Goal: Task Accomplishment & Management: Manage account settings

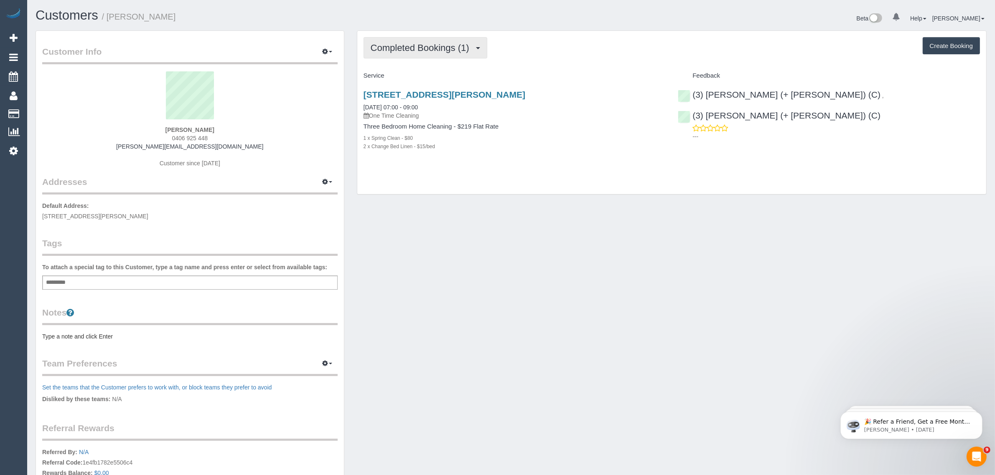
click at [423, 54] on button "Completed Bookings (1)" at bounding box center [425, 47] width 124 height 21
click at [412, 74] on link "Upcoming Bookings (1)" at bounding box center [407, 78] width 87 height 11
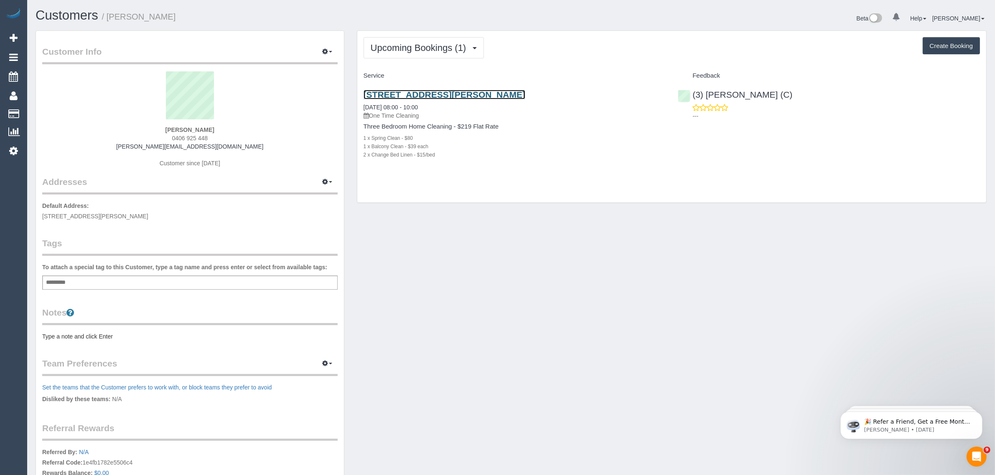
click at [412, 92] on link "[STREET_ADDRESS][PERSON_NAME]" at bounding box center [444, 95] width 162 height 10
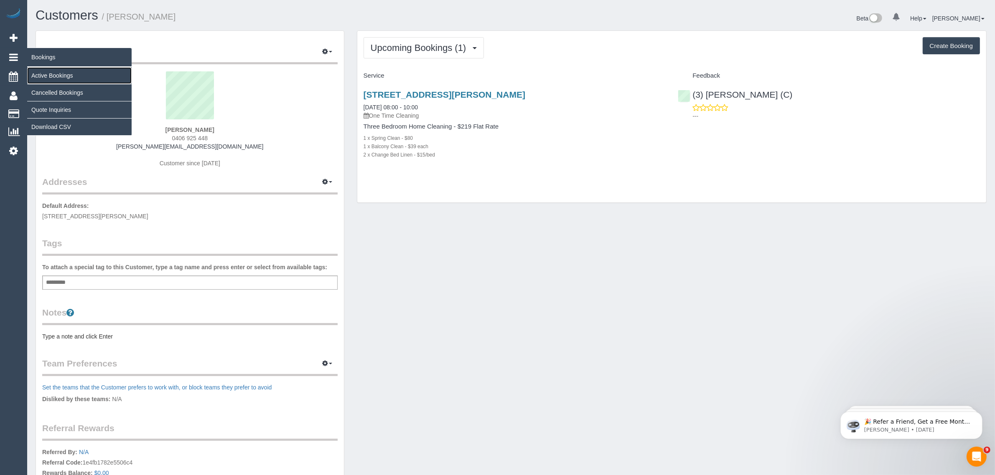
click at [33, 72] on link "Active Bookings" at bounding box center [79, 75] width 104 height 17
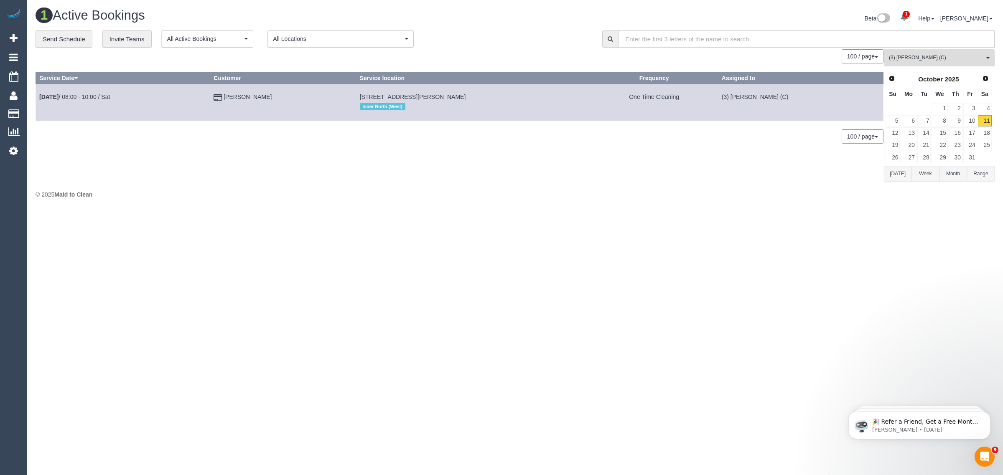
click at [961, 62] on button "(3) Juan Manuel (C) All Teams" at bounding box center [939, 57] width 111 height 17
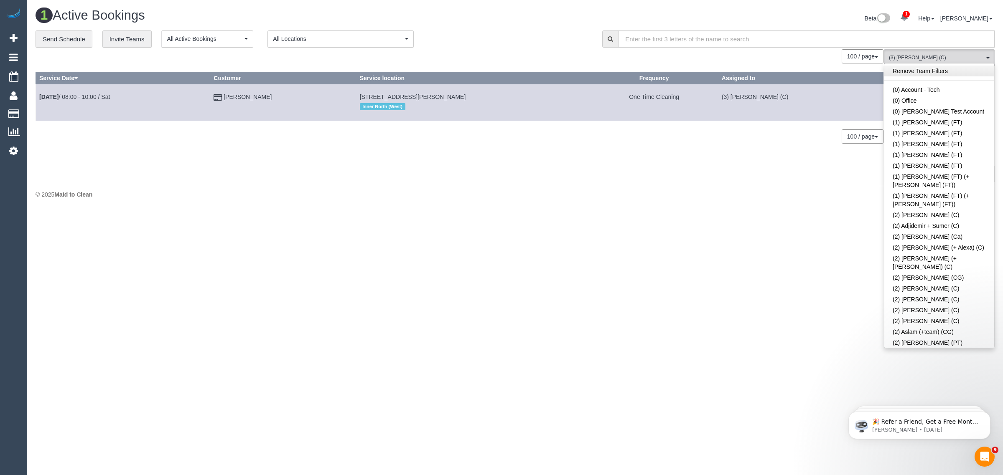
click at [947, 69] on link "Remove Team Filters" at bounding box center [939, 71] width 110 height 11
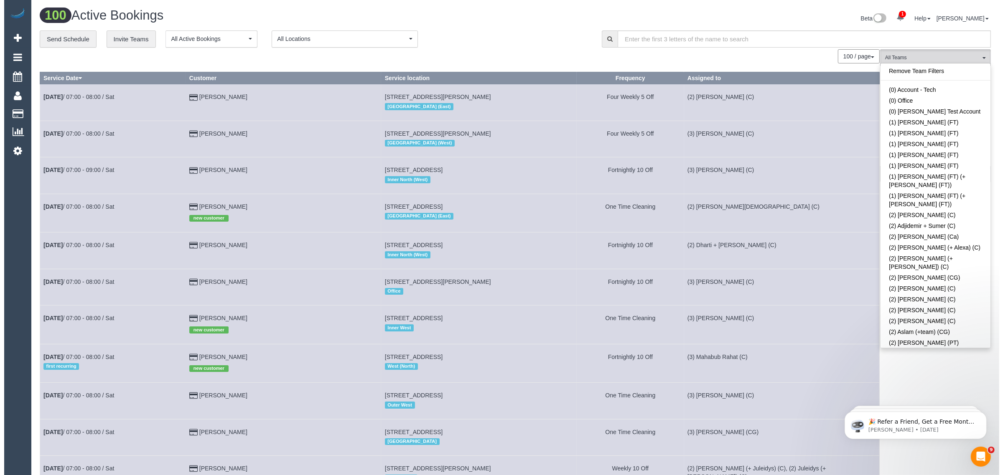
scroll to position [579, 0]
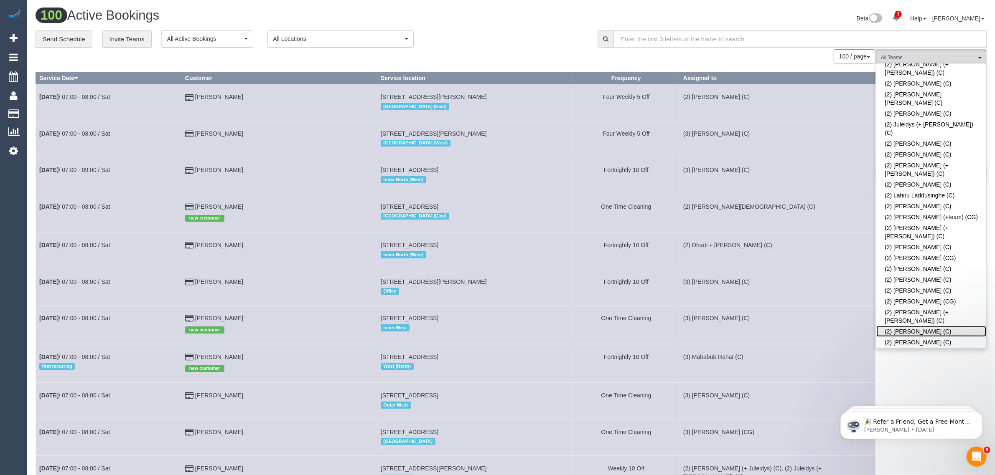
click at [901, 326] on link "(2) Priyanshi Patel (C)" at bounding box center [931, 331] width 110 height 11
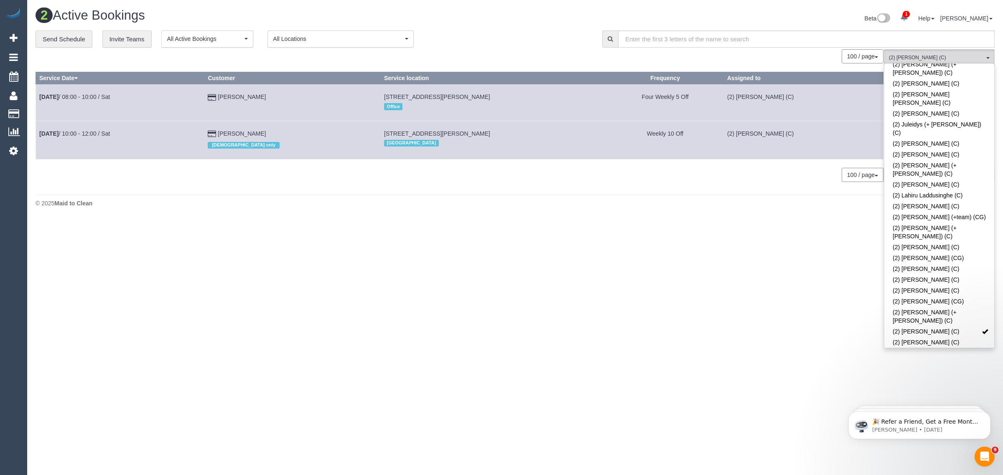
click at [563, 53] on div "100 / page 10 / page 20 / page 30 / page 40 / page 50 / page 100 / page" at bounding box center [460, 56] width 848 height 14
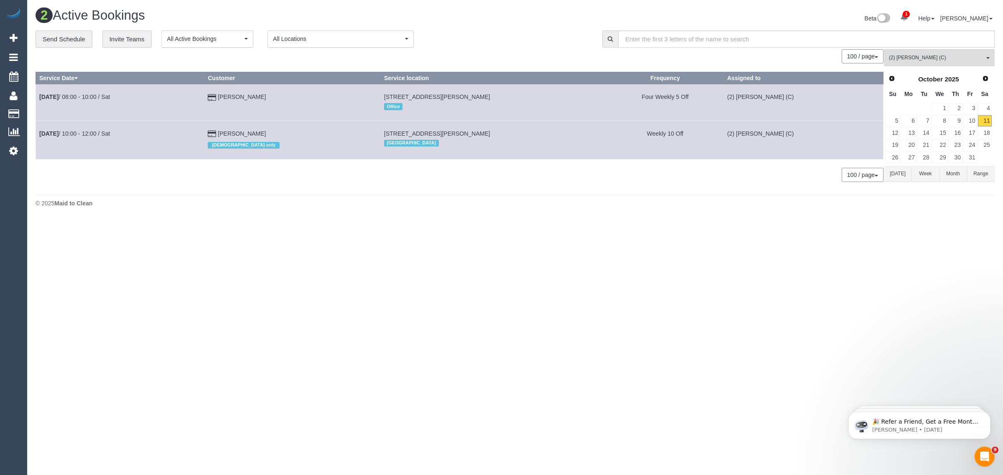
click at [444, 236] on body "1 Beta Your Notifications You have 0 alerts × You have 1 to charge for 11/10/20…" at bounding box center [501, 237] width 1003 height 475
drag, startPoint x: 295, startPoint y: 135, endPoint x: 36, endPoint y: 134, distance: 258.2
click at [36, 134] on tr "Oct 11th / 10:00 - 12:00 / Sat Freshta Mohammadi female only 59 Reema Bvd, Ende…" at bounding box center [459, 140] width 847 height 38
copy tr "Oct 11th / 10:00 - 12:00 / Sat Freshta Mohammadi"
click at [935, 59] on span "(2) Priyanshi Patel (C)" at bounding box center [936, 57] width 95 height 7
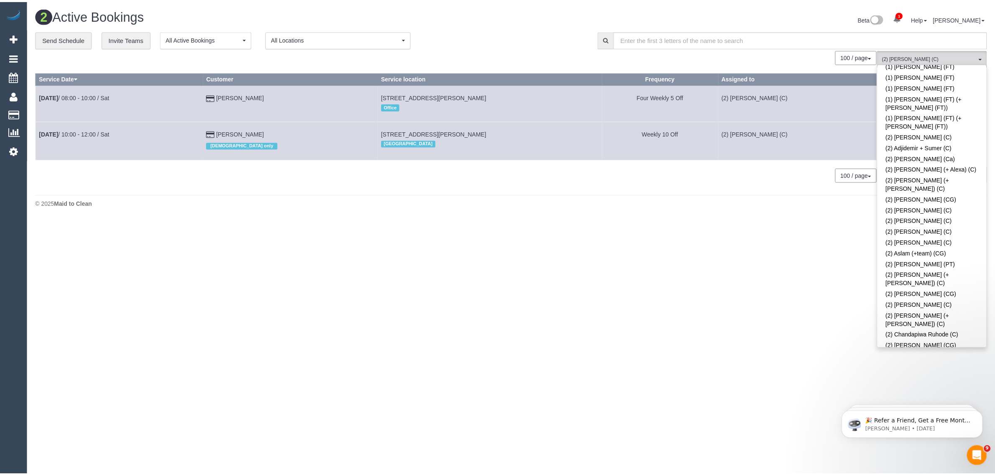
scroll to position [0, 0]
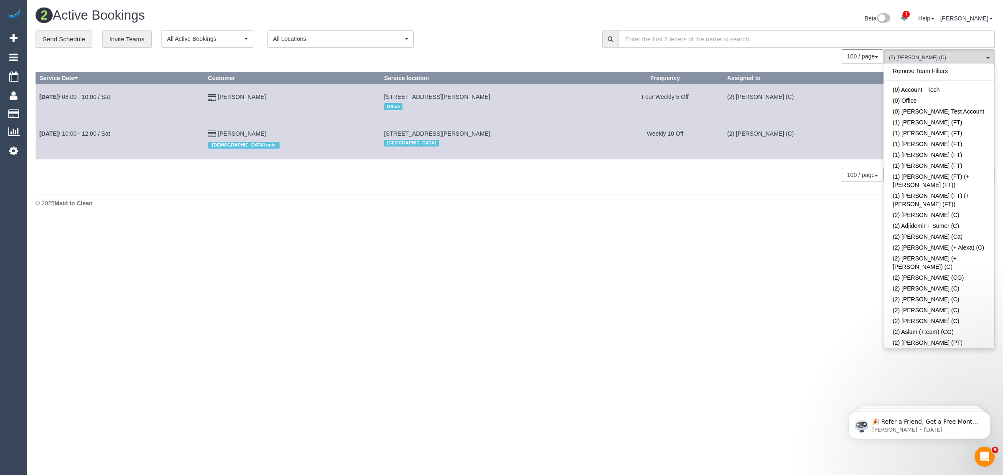
click at [937, 70] on link "Remove Team Filters" at bounding box center [939, 71] width 110 height 11
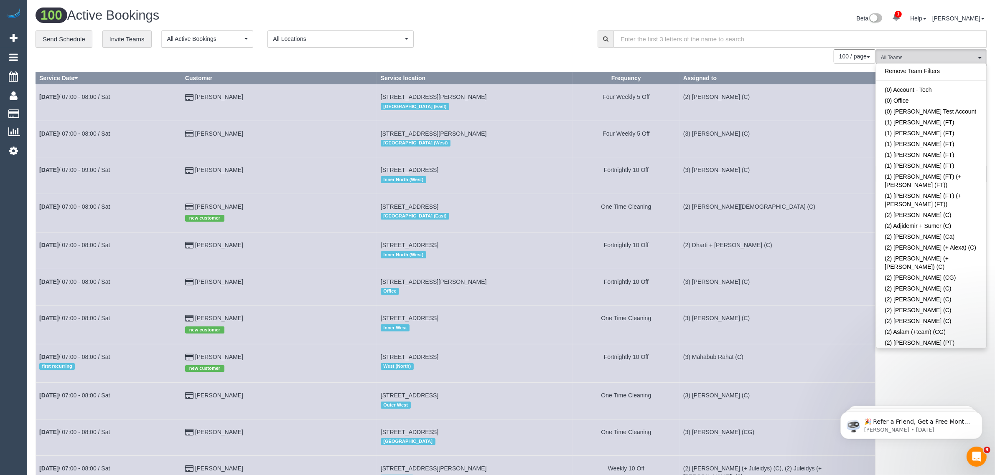
click at [521, 46] on div "**********" at bounding box center [310, 39] width 549 height 18
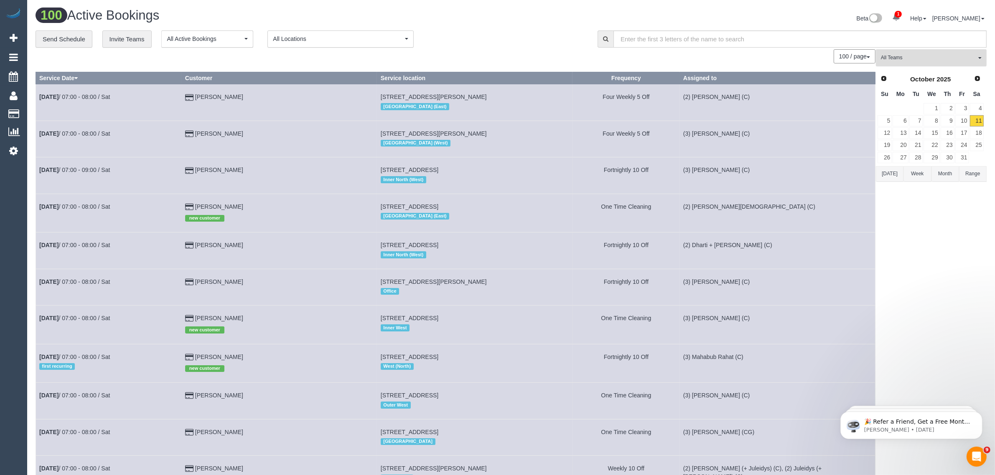
click at [899, 55] on span "All Teams" at bounding box center [928, 57] width 95 height 7
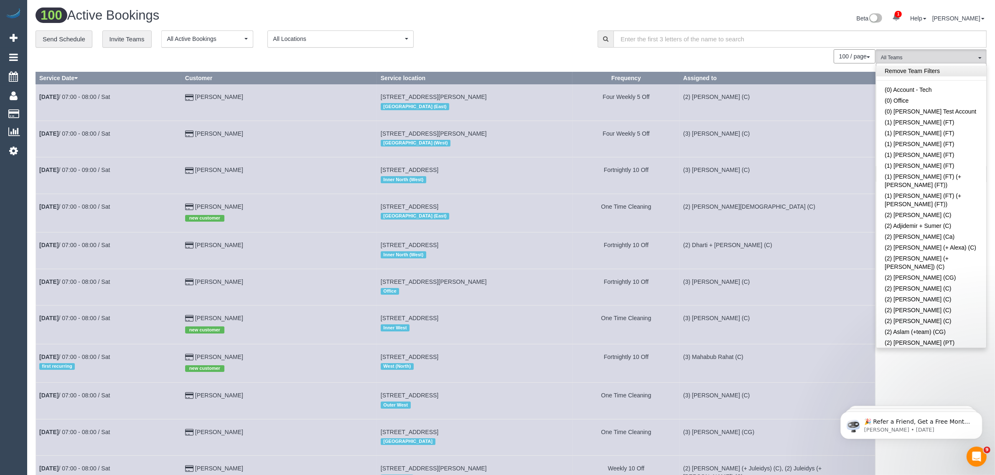
click at [943, 71] on link "Remove Team Filters" at bounding box center [931, 71] width 110 height 11
click at [511, 57] on div "100 / page 10 / page 20 / page 30 / page 40 / page 50 / page 100 / page" at bounding box center [456, 56] width 840 height 14
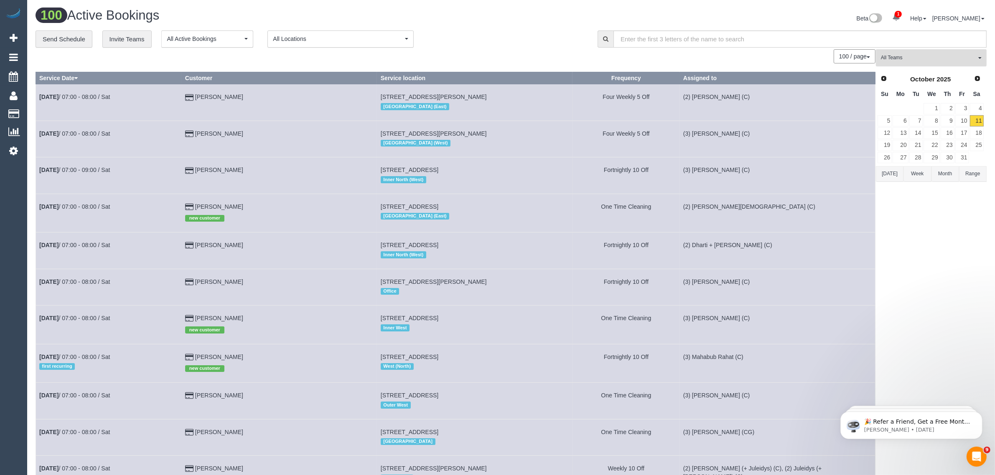
click at [945, 57] on span "All Teams" at bounding box center [928, 57] width 95 height 7
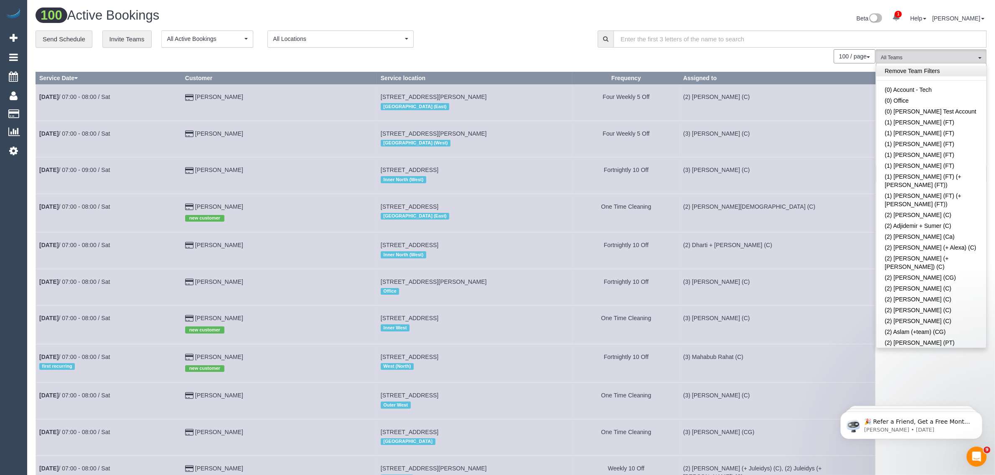
click at [945, 70] on link "Remove Team Filters" at bounding box center [931, 71] width 110 height 11
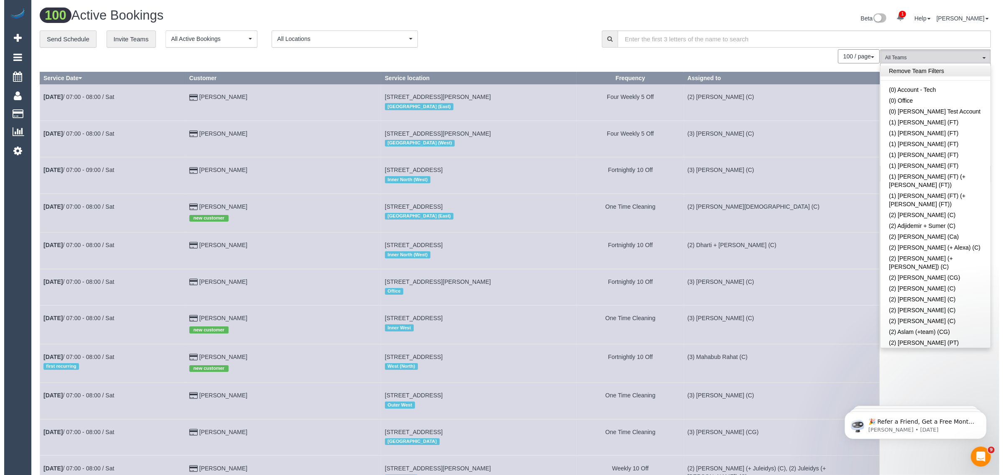
scroll to position [869, 0]
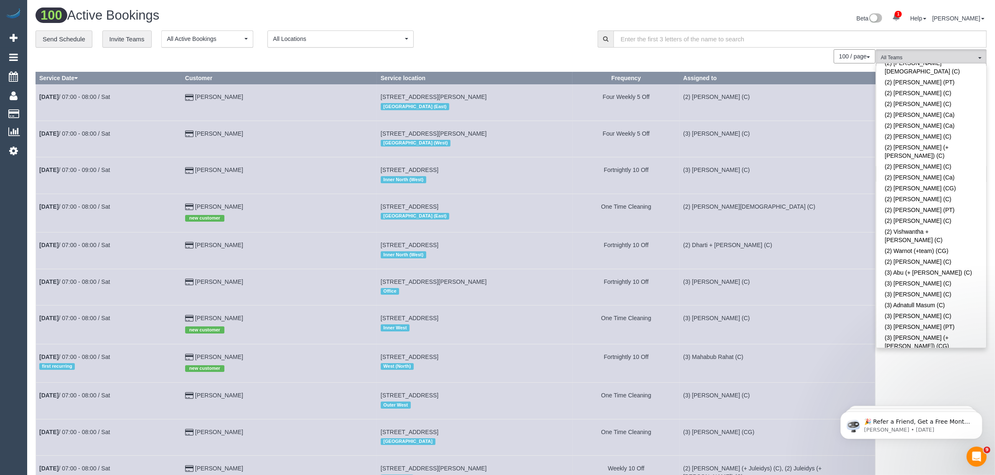
click at [922, 352] on link "(3) [PERSON_NAME] (C)" at bounding box center [931, 357] width 110 height 11
click at [481, 46] on div "**********" at bounding box center [310, 39] width 549 height 18
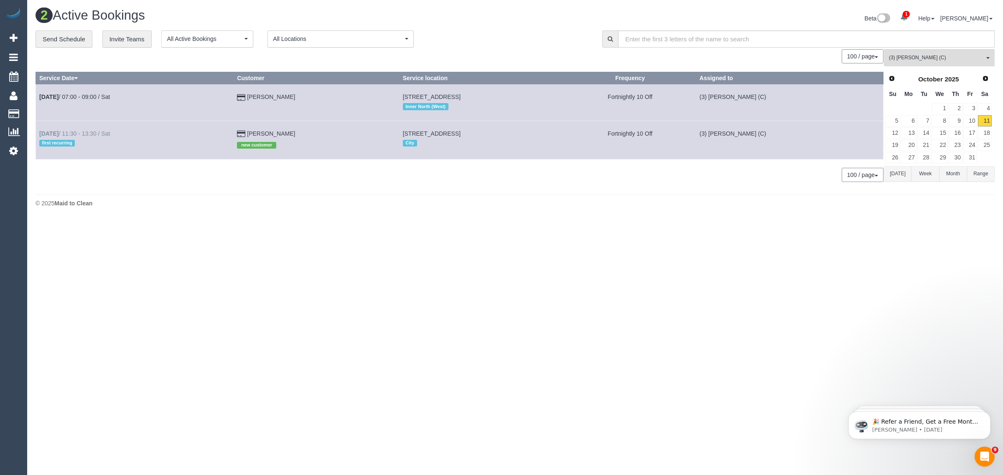
drag, startPoint x: 292, startPoint y: 136, endPoint x: 40, endPoint y: 134, distance: 252.8
click at [40, 134] on tr "Oct 11th / 11:30 - 13:30 / Sat first recurring Louise McGrath new customer 158 …" at bounding box center [459, 140] width 847 height 38
copy tr "Oct 11th / 11:30 - 13:30 / Sat first recurring Louise McGrath"
click at [924, 54] on span "(3) [PERSON_NAME] (C)" at bounding box center [936, 57] width 95 height 7
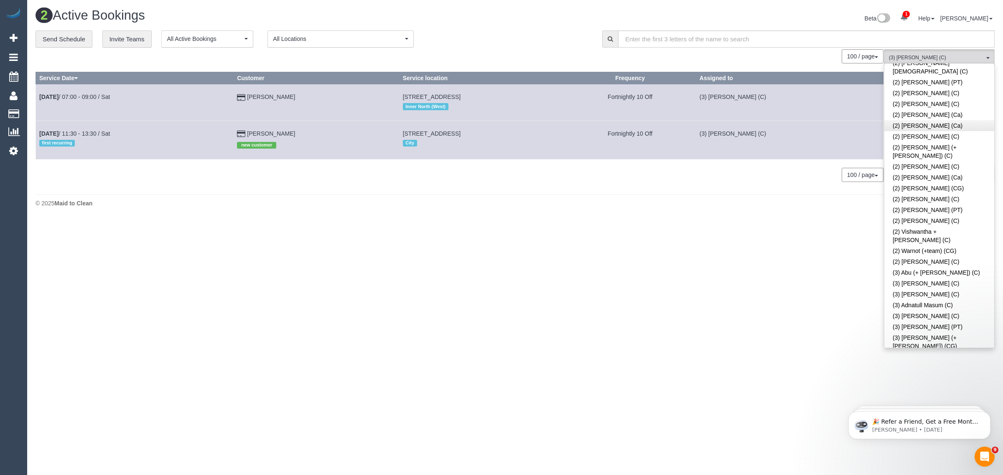
scroll to position [0, 0]
click at [951, 67] on link "Remove Team Filters" at bounding box center [939, 71] width 110 height 11
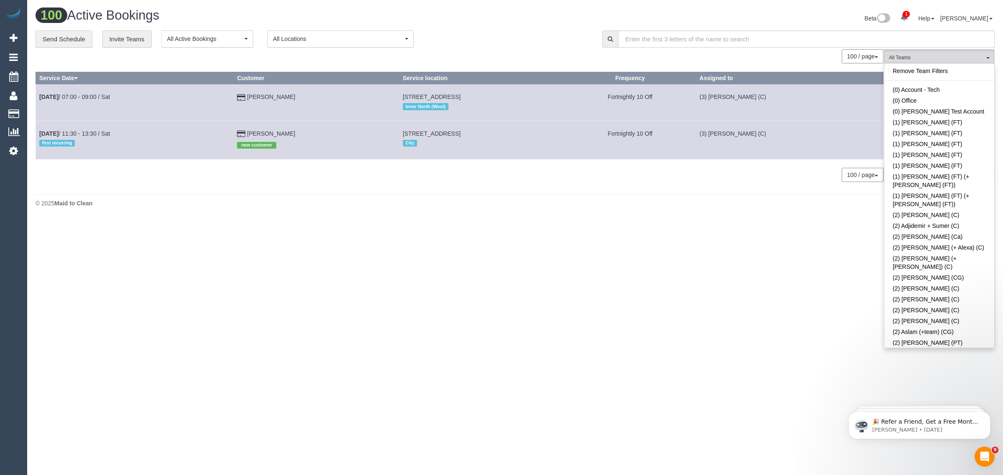
scroll to position [1065, 0]
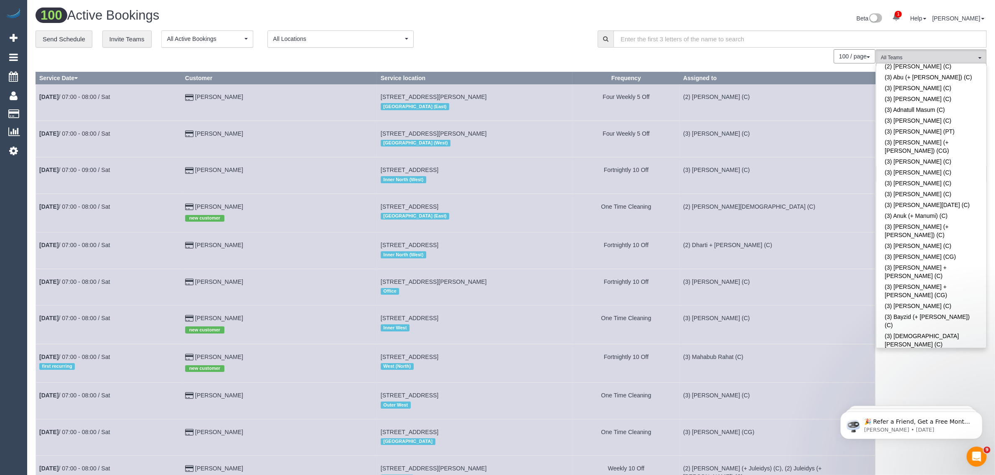
click at [905, 402] on link "(3) Danyal Ali (C)" at bounding box center [931, 407] width 110 height 11
click at [525, 34] on div "**********" at bounding box center [310, 39] width 549 height 18
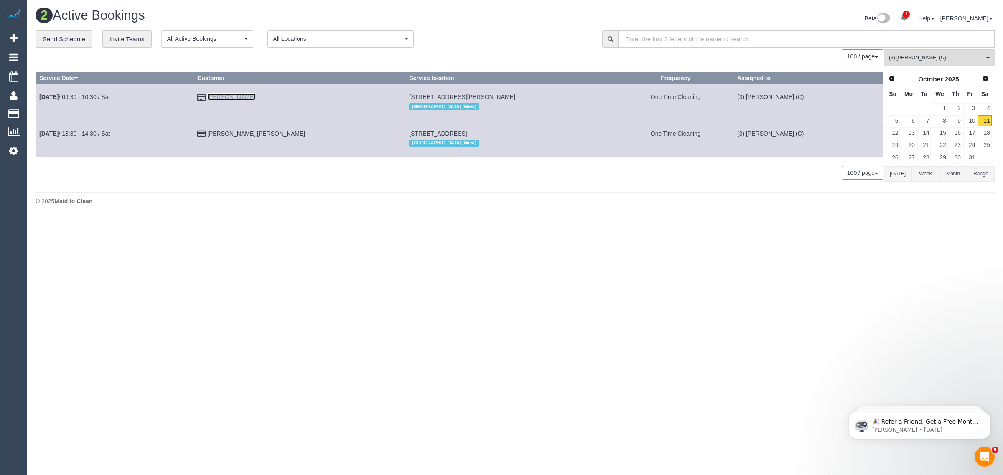
drag, startPoint x: 262, startPoint y: 101, endPoint x: 262, endPoint y: 94, distance: 6.7
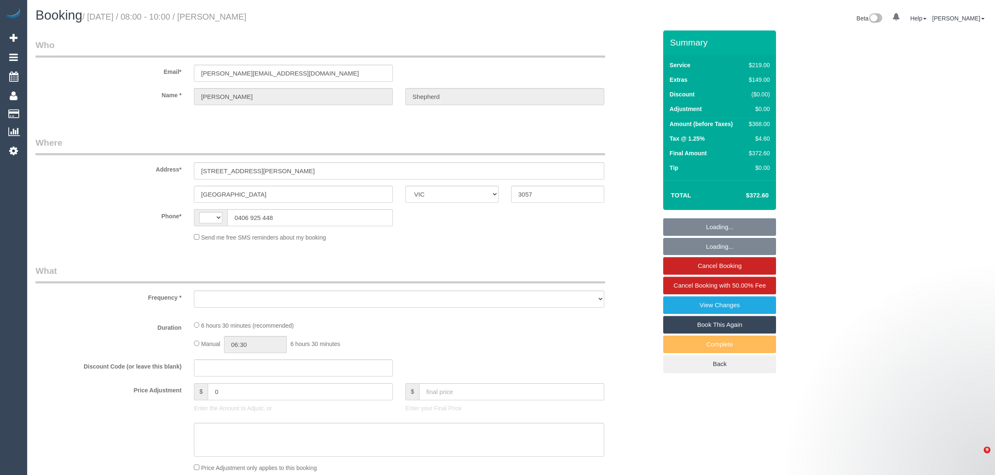
select select "VIC"
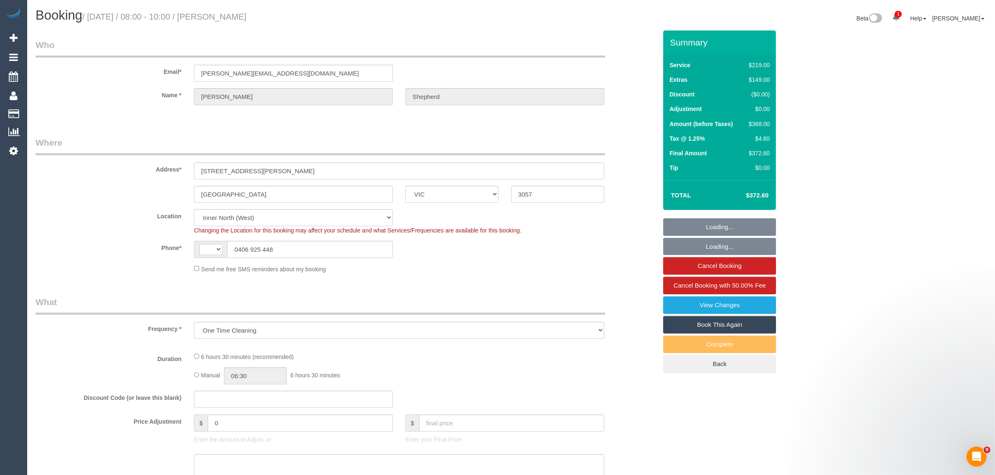
select select "object:710"
select select "string:AU"
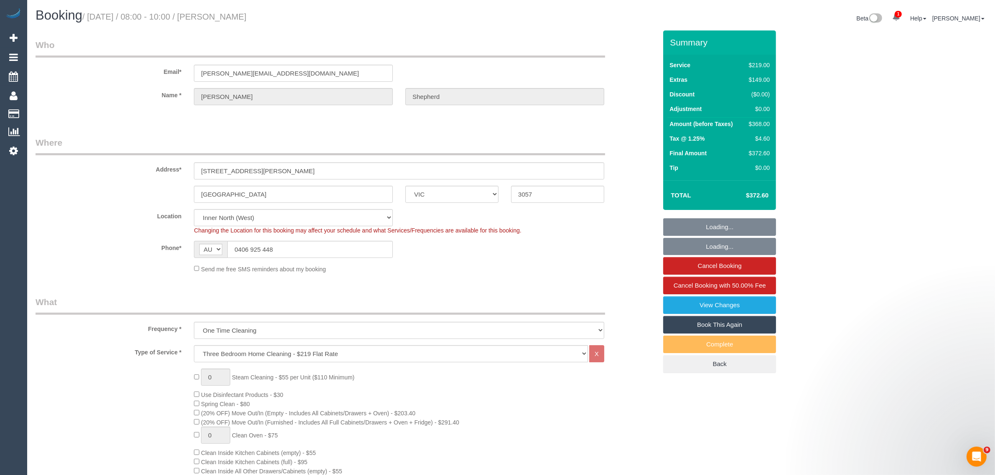
select select "number:27"
select select "number:16"
select select "number:19"
select select "number:25"
select select "number:13"
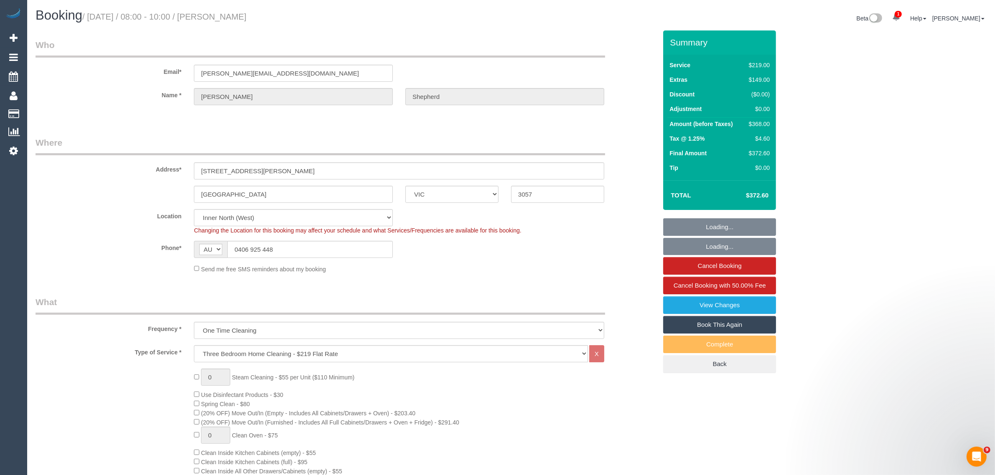
select select "string:stripe-pm_1QVTtQ2GScqysDRVc0iXvpax"
click at [341, 251] on input "0406 925 448" at bounding box center [309, 249] width 165 height 17
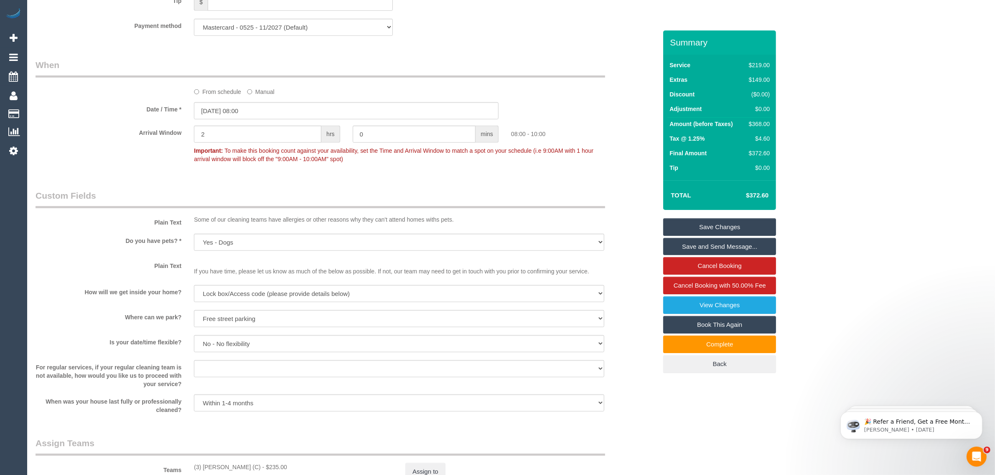
scroll to position [1253, 0]
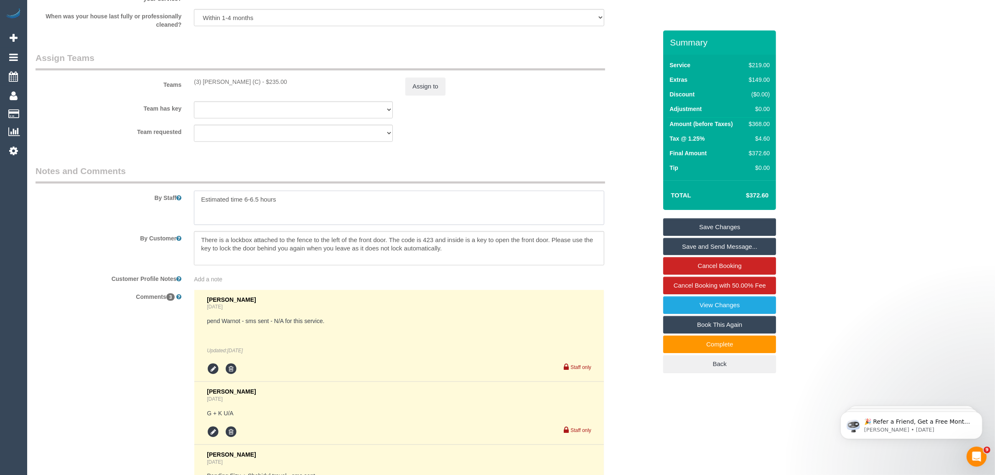
drag, startPoint x: 356, startPoint y: 204, endPoint x: 202, endPoint y: 207, distance: 154.6
click at [202, 207] on textarea at bounding box center [399, 208] width 410 height 34
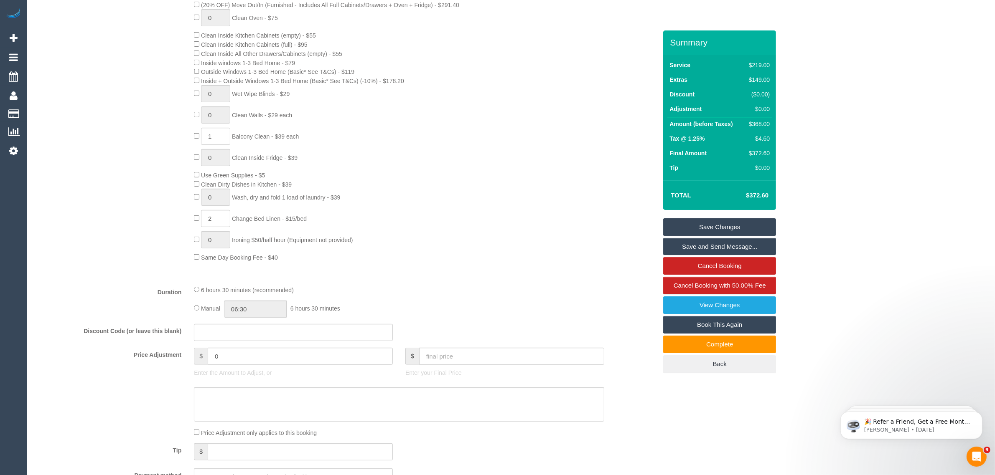
scroll to position [209, 0]
